Goal: Task Accomplishment & Management: Manage account settings

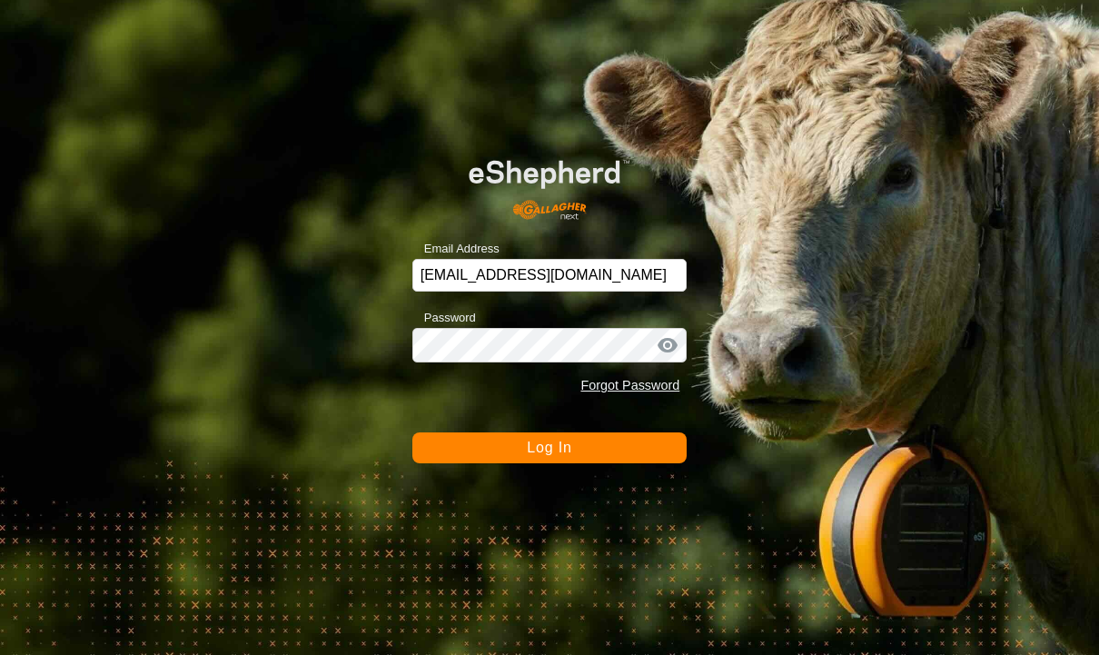
click at [567, 455] on span "Log In" at bounding box center [549, 447] width 45 height 15
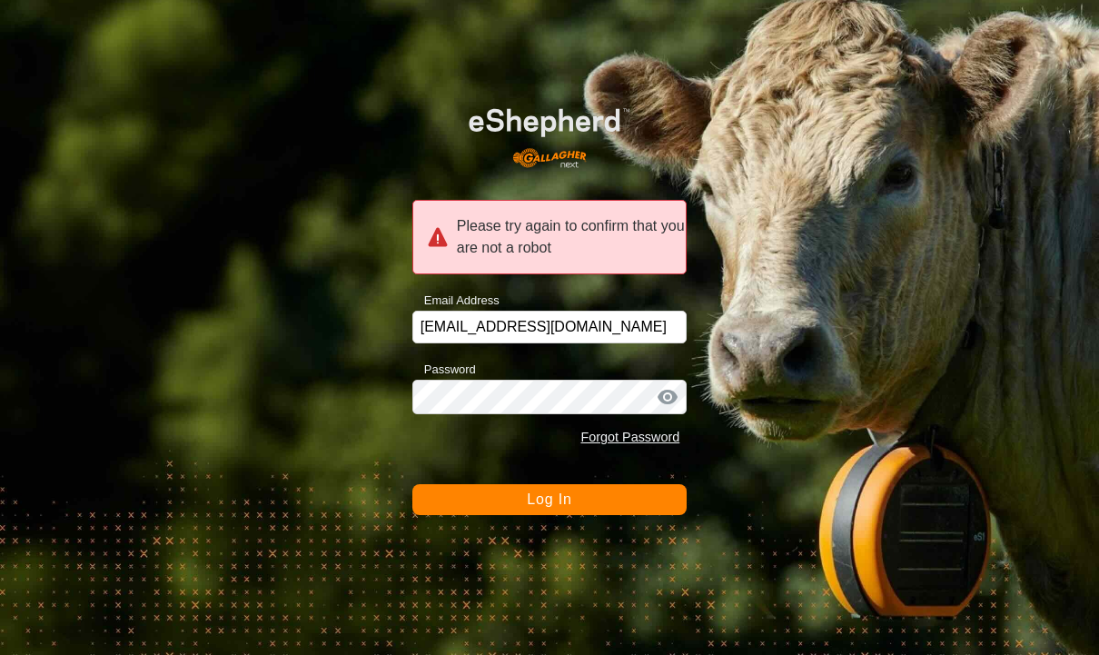
click at [567, 501] on span "Log In" at bounding box center [549, 498] width 45 height 15
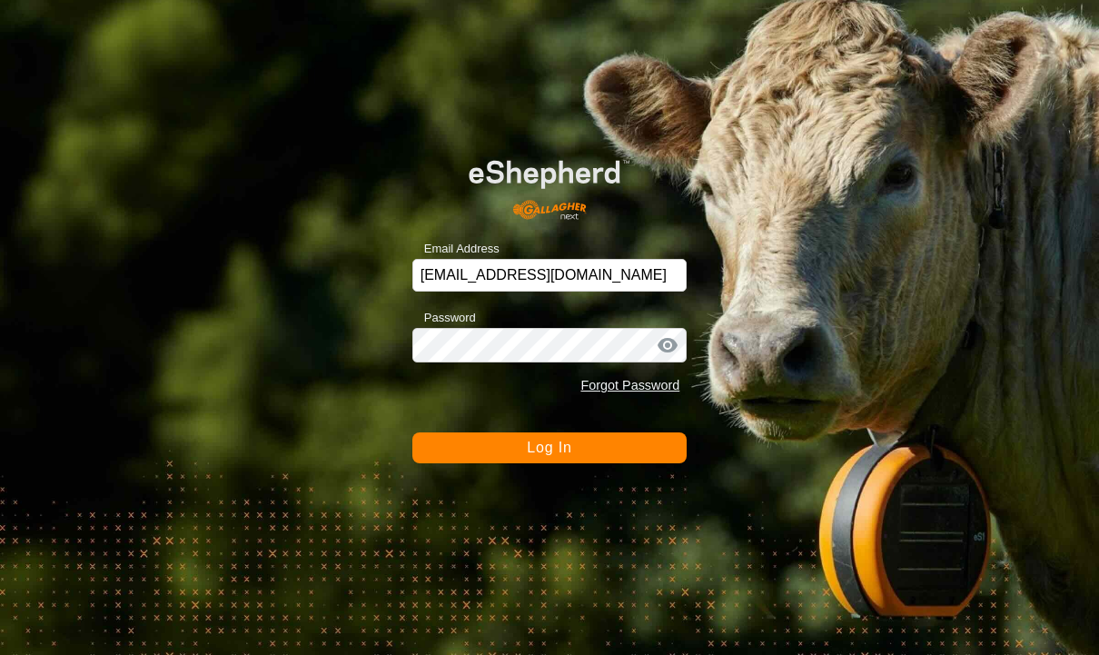
click at [633, 461] on button "Log In" at bounding box center [549, 447] width 275 height 31
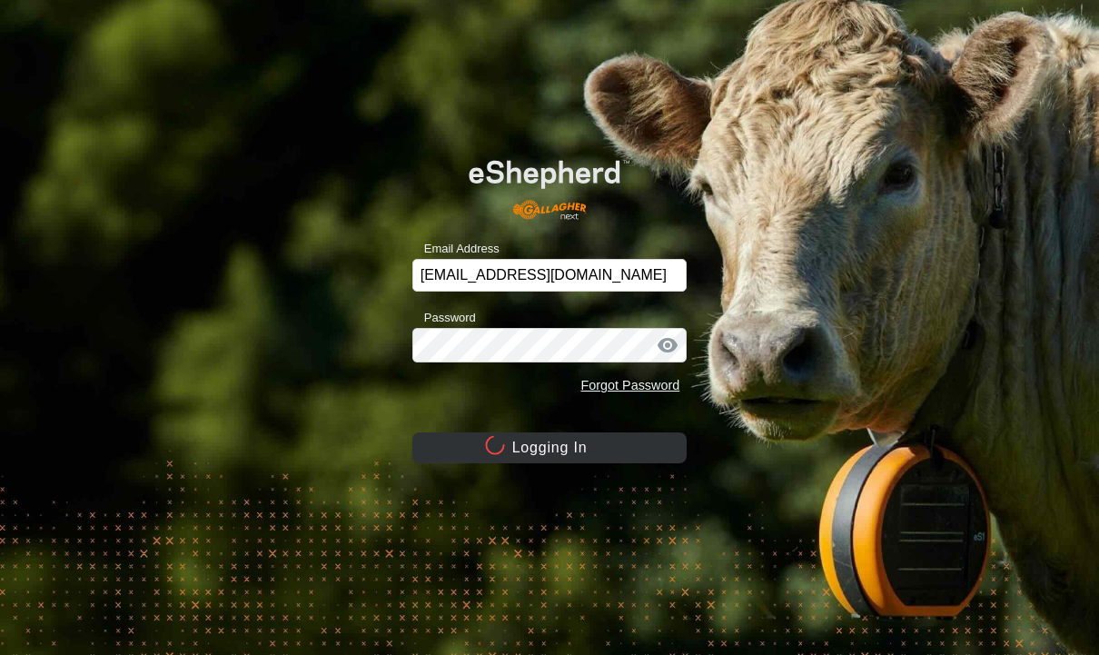
click at [583, 441] on button "Logging In" at bounding box center [549, 447] width 275 height 31
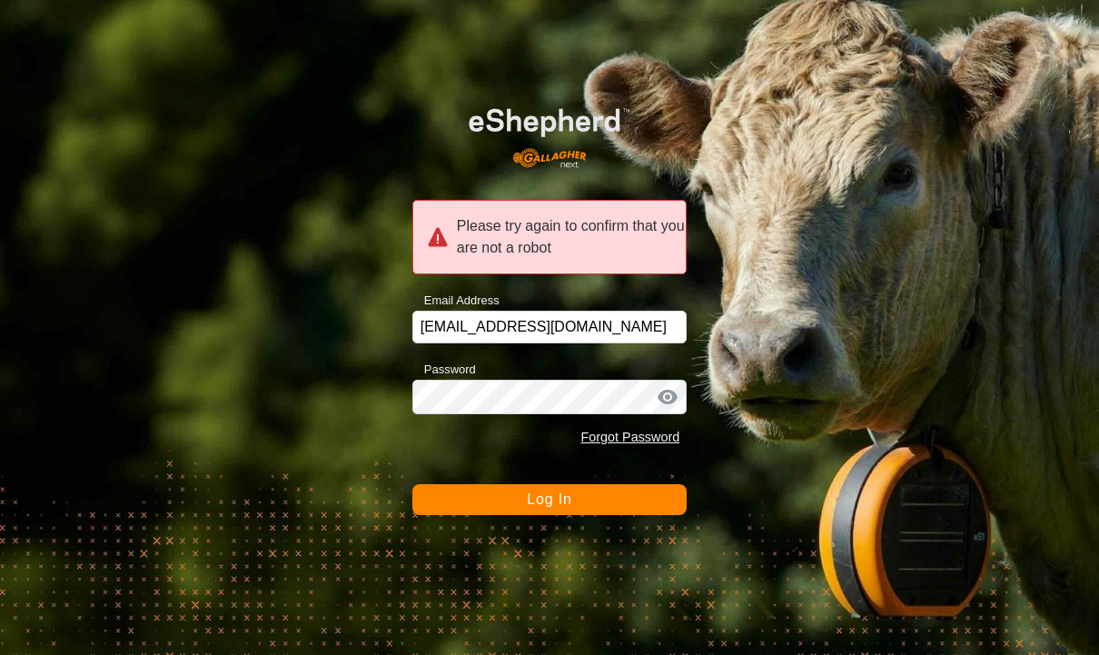
click at [620, 218] on div "Please try again to confirm that you are not a robot" at bounding box center [549, 237] width 275 height 74
click at [566, 513] on button "Log In" at bounding box center [549, 499] width 275 height 31
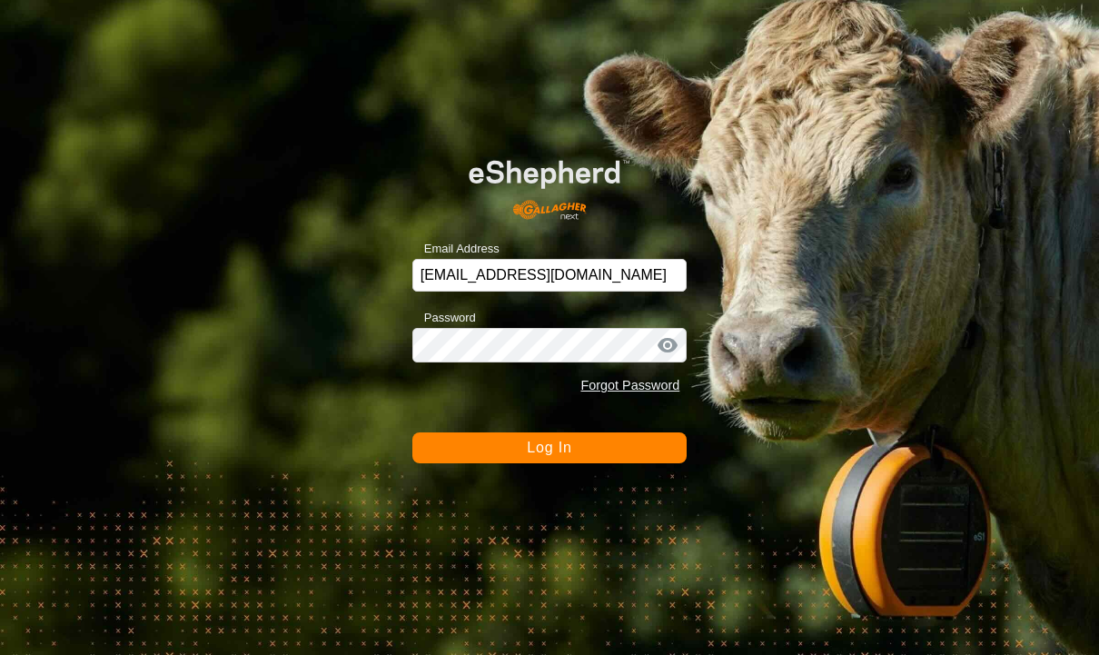
click at [561, 454] on span "Log In" at bounding box center [549, 447] width 45 height 15
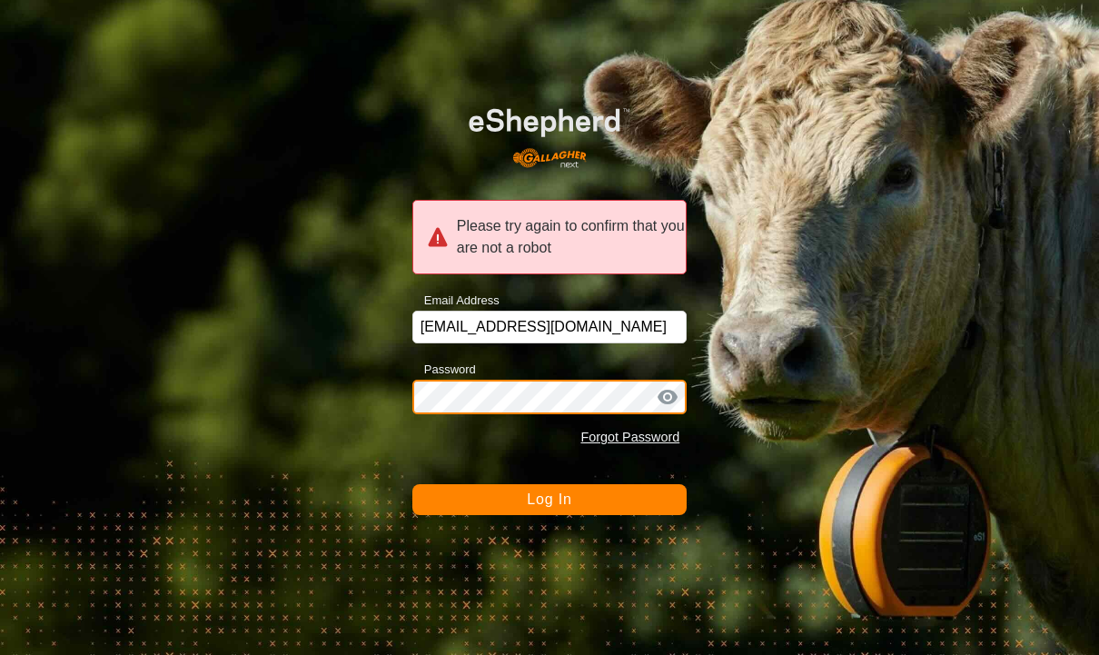
click at [607, 514] on button "Log In" at bounding box center [549, 499] width 275 height 31
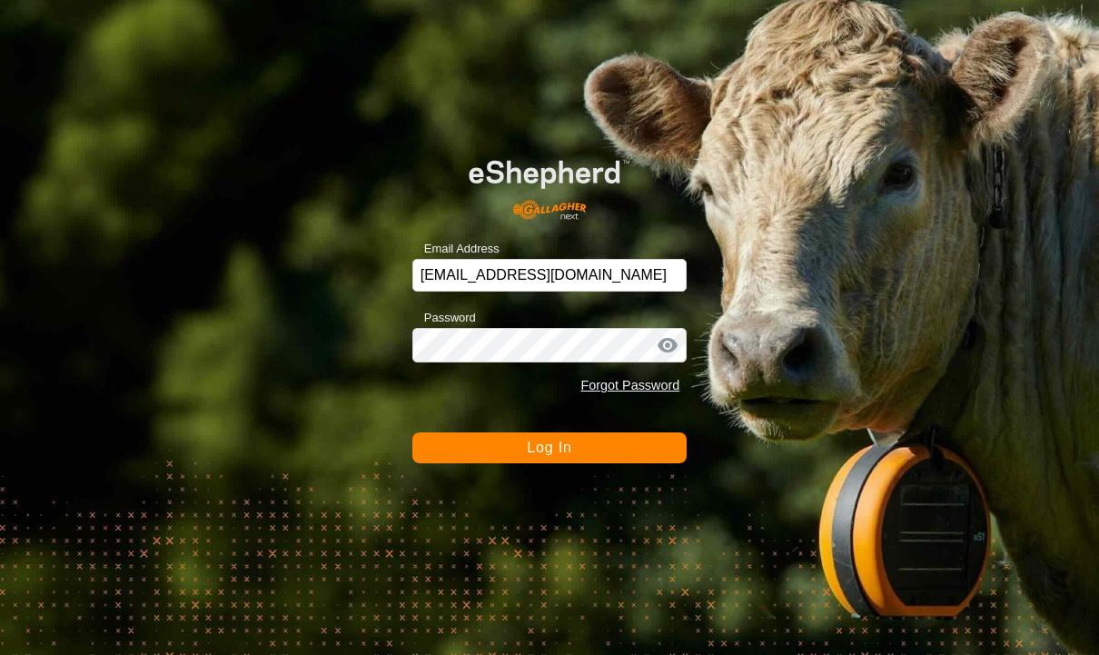
click at [566, 463] on button "Log In" at bounding box center [549, 447] width 275 height 31
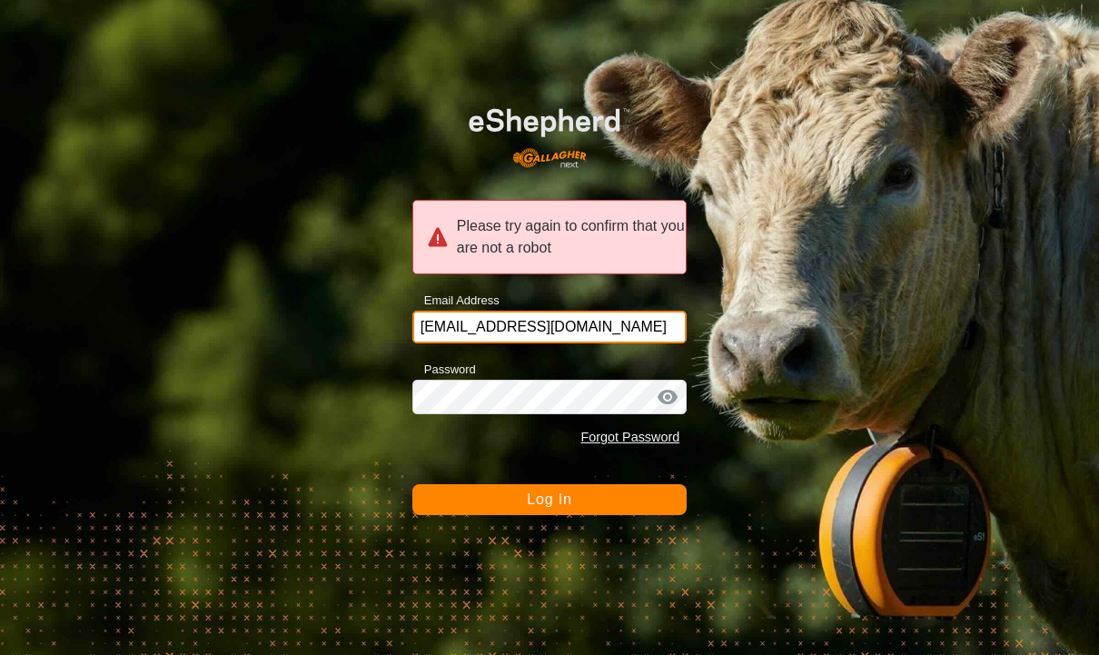
click at [582, 322] on input "[EMAIL_ADDRESS][DOMAIN_NAME]" at bounding box center [549, 327] width 275 height 33
click at [573, 501] on button "Log In" at bounding box center [549, 499] width 275 height 31
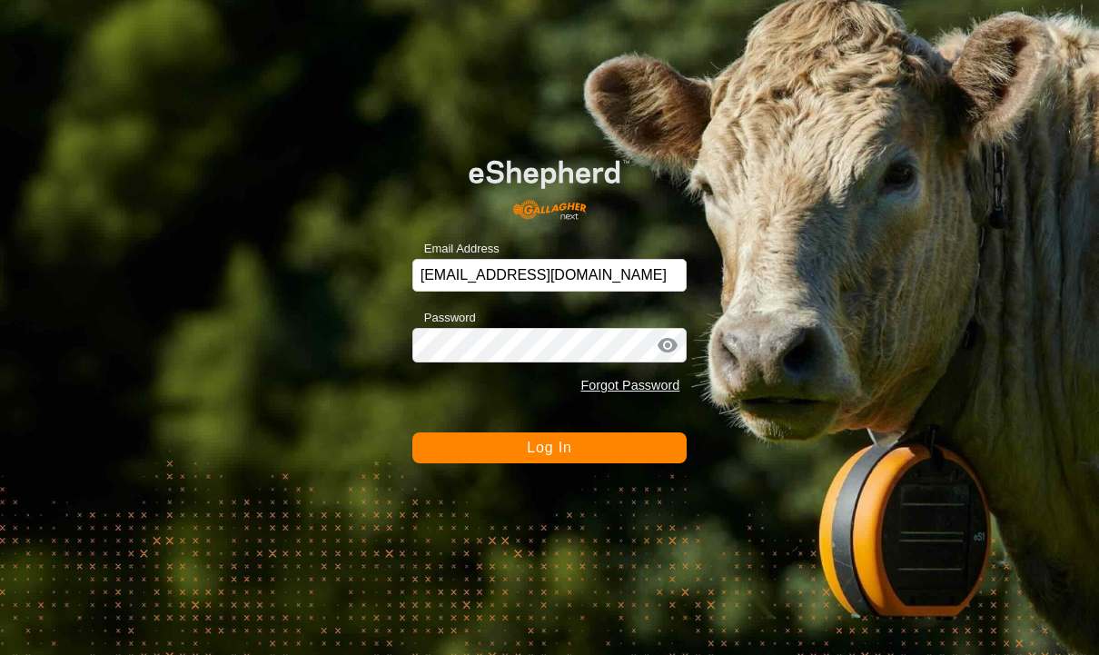
click at [543, 445] on span "Log In" at bounding box center [549, 447] width 45 height 15
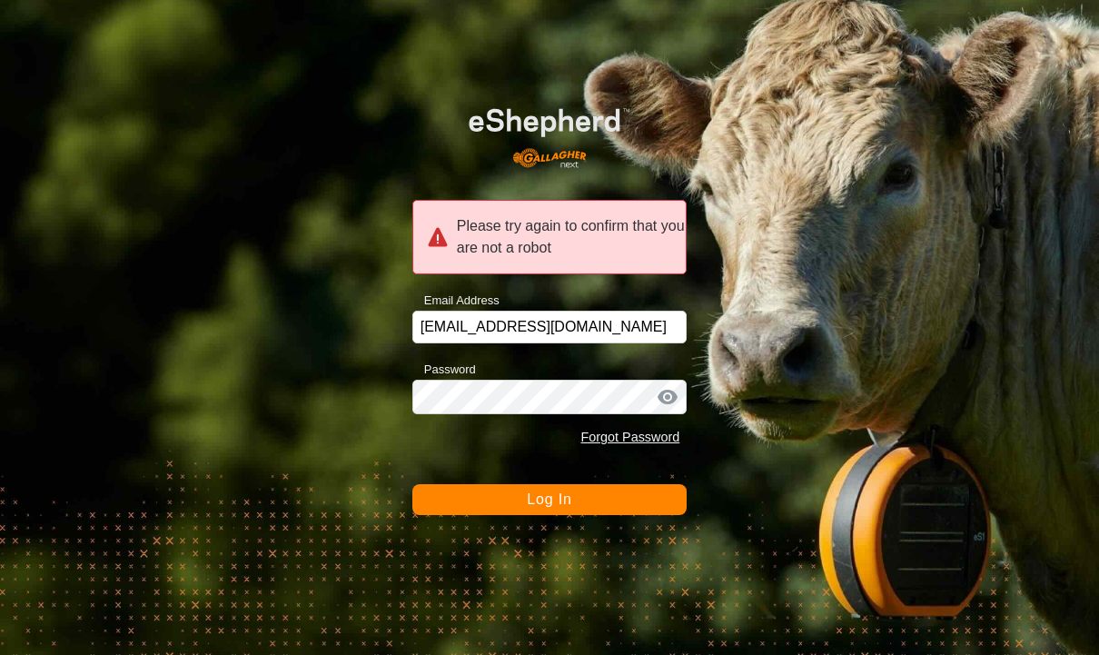
click at [534, 242] on div "Please try again to confirm that you are not a robot" at bounding box center [549, 237] width 275 height 74
click at [567, 502] on span "Log In" at bounding box center [549, 498] width 45 height 15
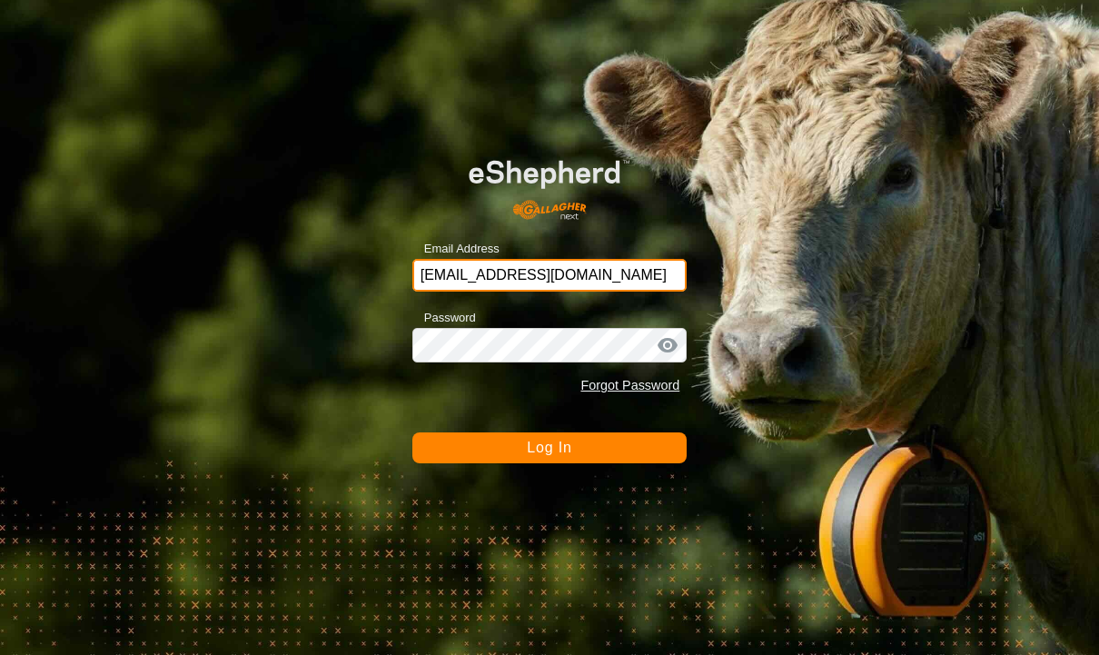
click at [569, 273] on input "[EMAIL_ADDRESS][DOMAIN_NAME]" at bounding box center [549, 275] width 275 height 33
type input "J"
type input "[EMAIL_ADDRESS][DOMAIN_NAME]"
click at [593, 463] on button "Log In" at bounding box center [549, 447] width 275 height 31
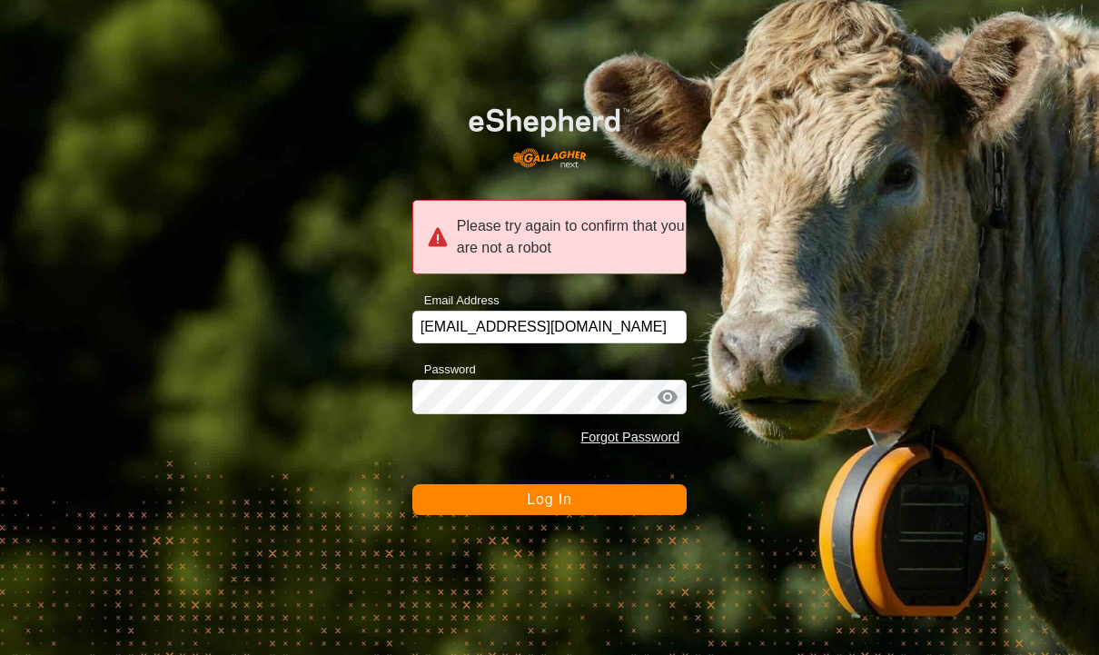
click at [561, 511] on button "Log In" at bounding box center [549, 499] width 275 height 31
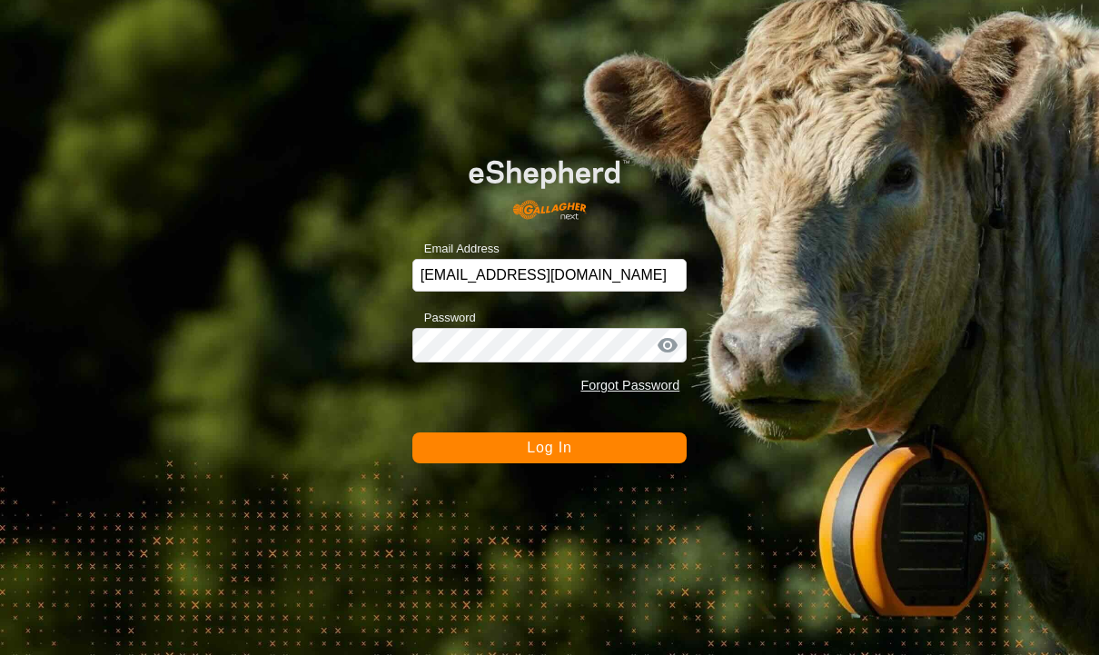
click at [572, 447] on button "Log In" at bounding box center [549, 447] width 275 height 31
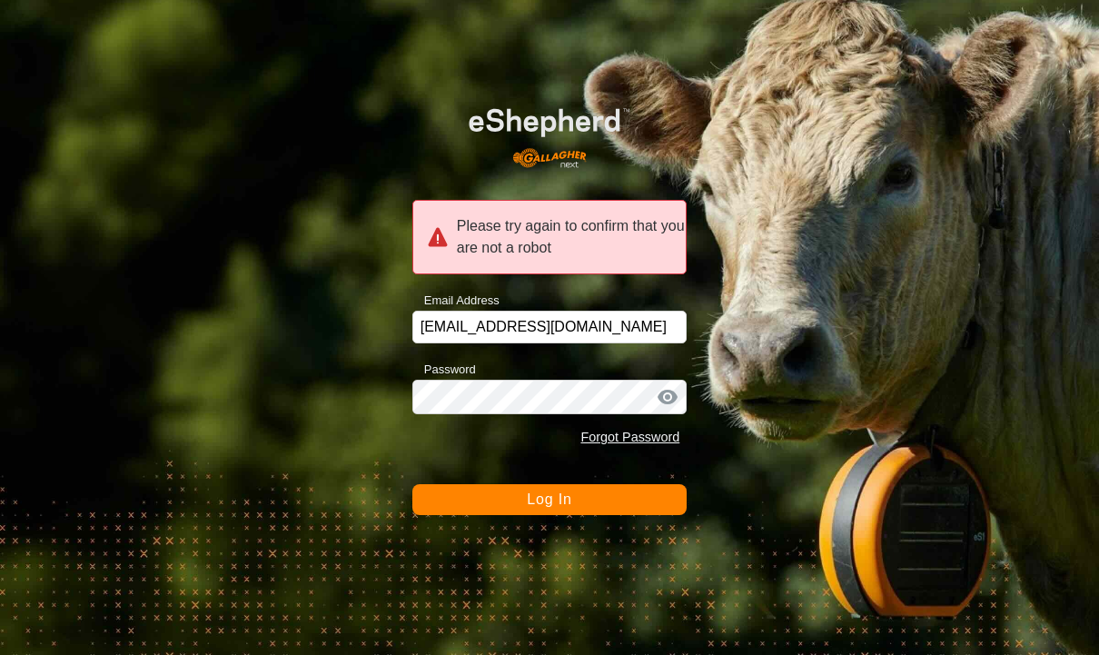
click at [673, 395] on div at bounding box center [667, 397] width 27 height 18
click at [491, 240] on div "Please try again to confirm that you are not a robot" at bounding box center [549, 237] width 275 height 74
click at [491, 506] on button "Log In" at bounding box center [549, 499] width 275 height 31
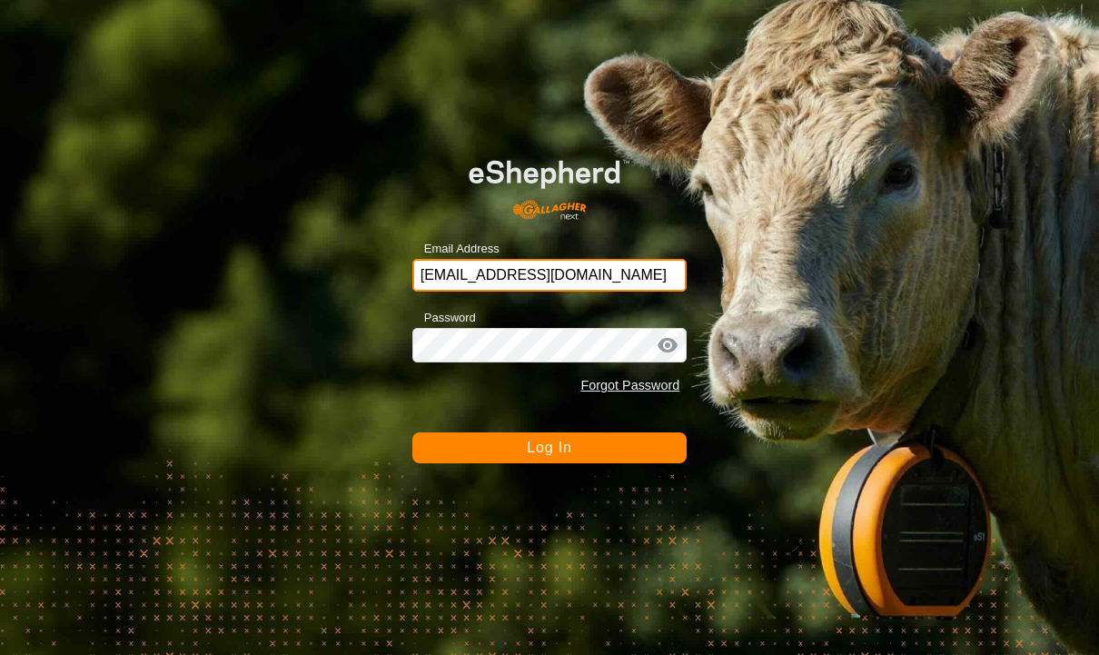
click at [435, 281] on input "[EMAIL_ADDRESS][DOMAIN_NAME]" at bounding box center [549, 275] width 275 height 33
click at [461, 441] on button "Log In" at bounding box center [549, 447] width 275 height 31
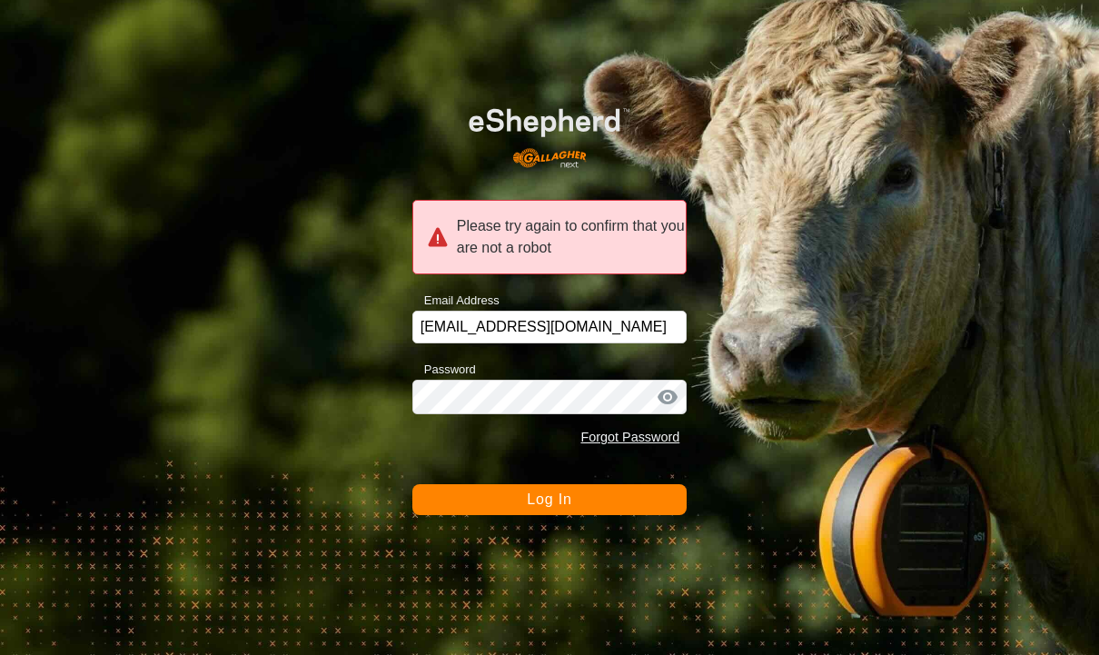
click at [487, 510] on button "Log In" at bounding box center [549, 499] width 275 height 31
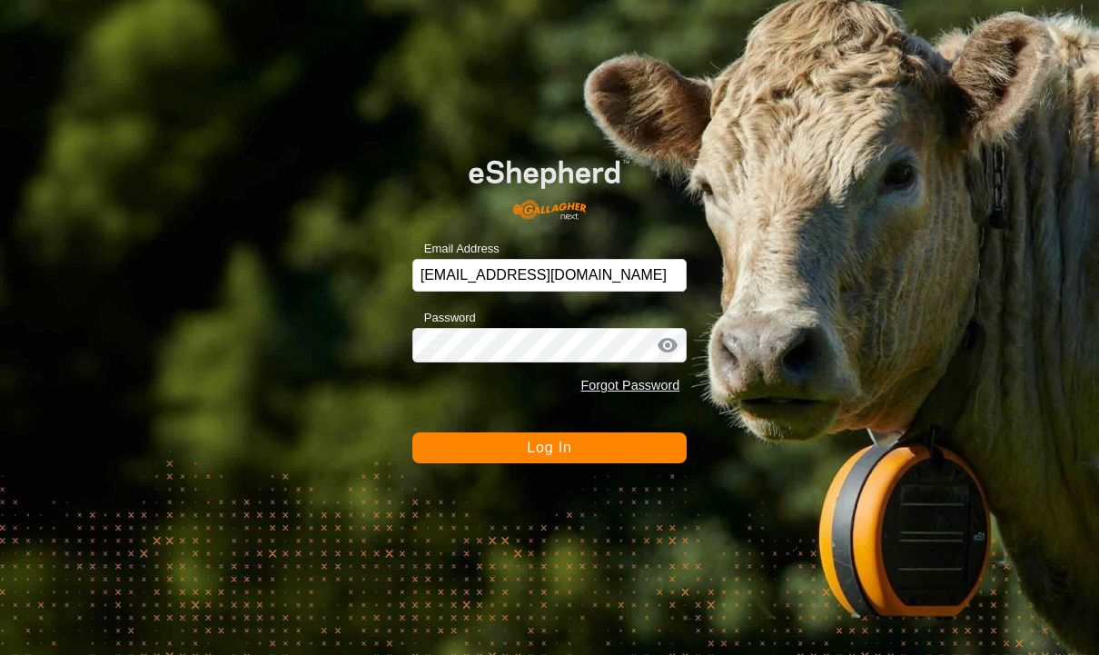
click at [501, 445] on button "Log In" at bounding box center [549, 447] width 275 height 31
